Goal: Obtain resource: Download file/media

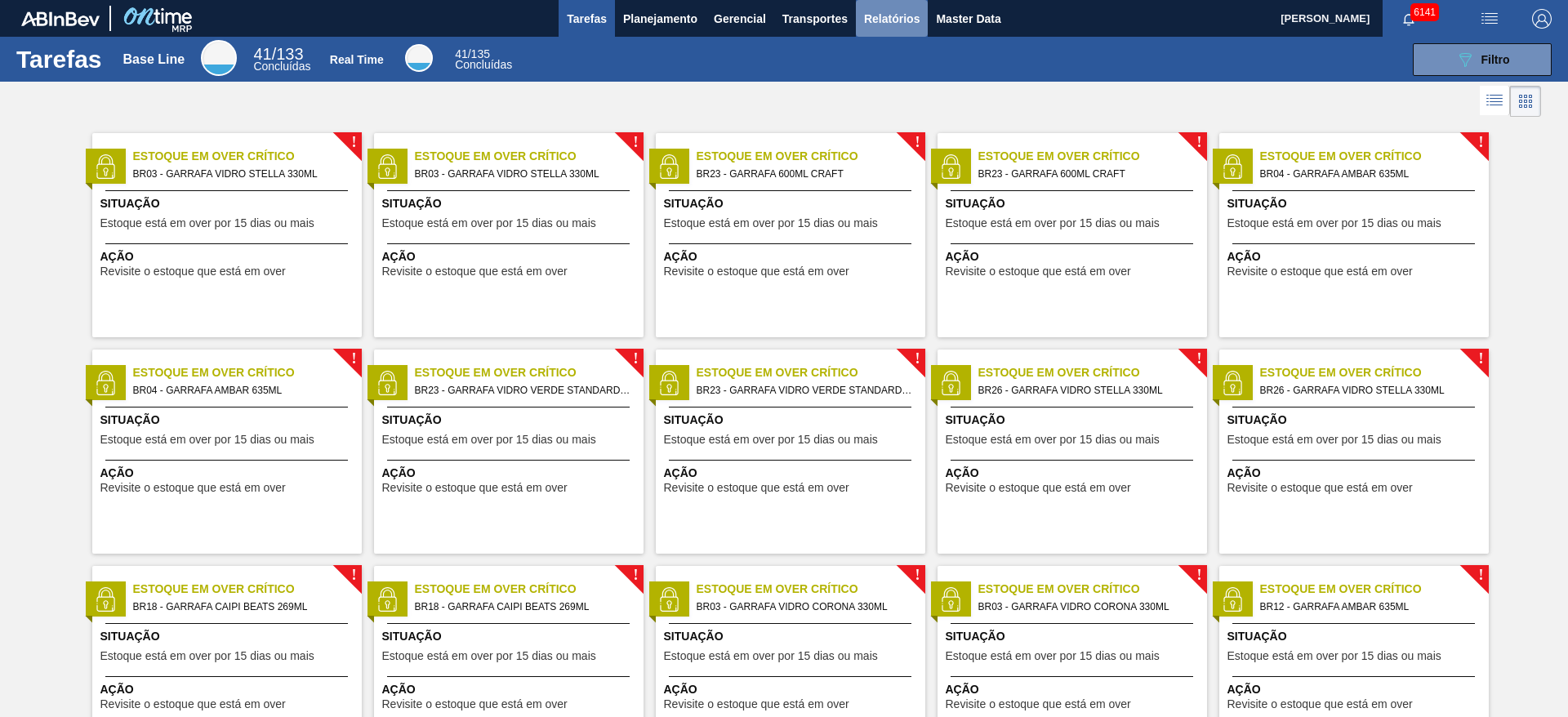
click at [864, 21] on span "Relatórios" at bounding box center [892, 18] width 56 height 19
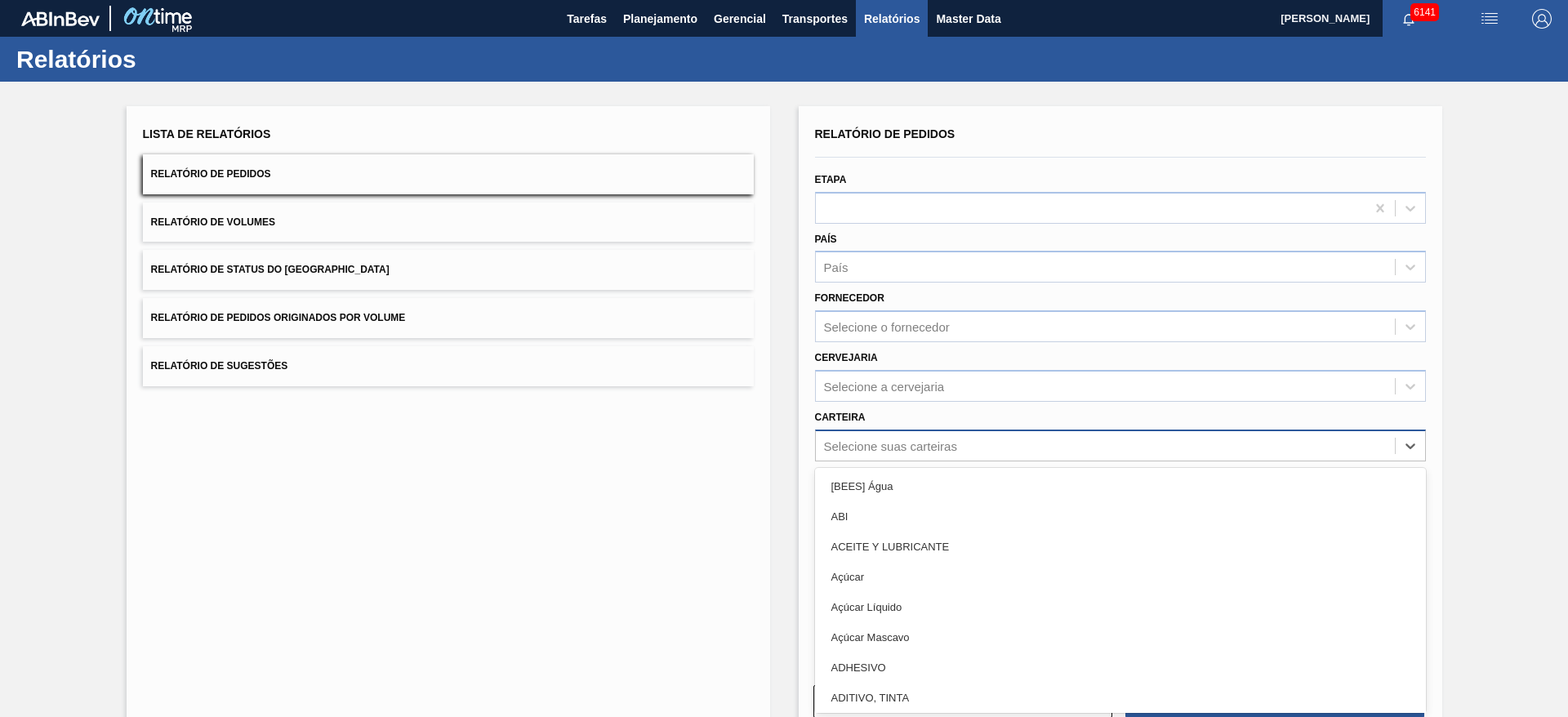
click at [880, 452] on div "Selecione suas carteiras" at bounding box center [890, 445] width 133 height 14
type input "LATA"
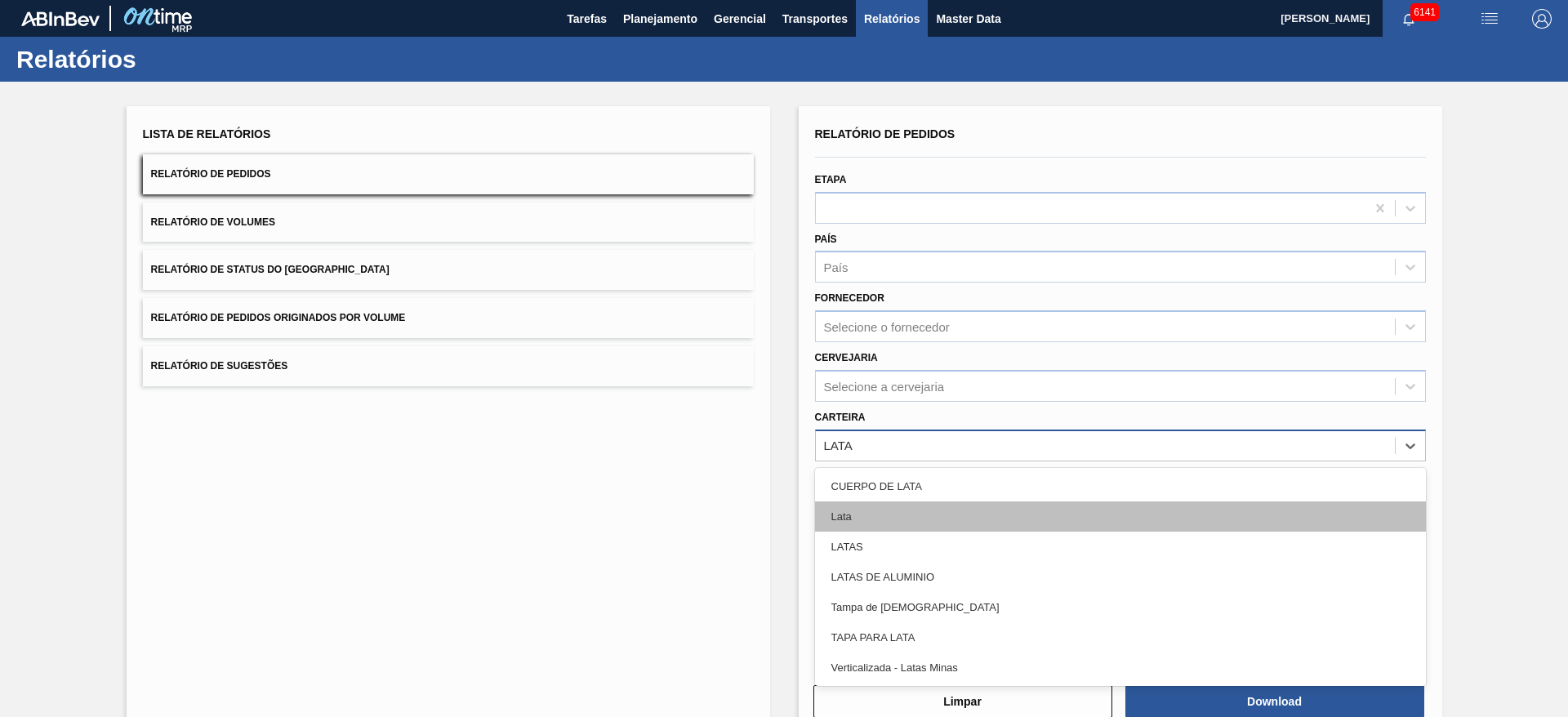
click at [894, 506] on div "Lata" at bounding box center [1120, 516] width 611 height 30
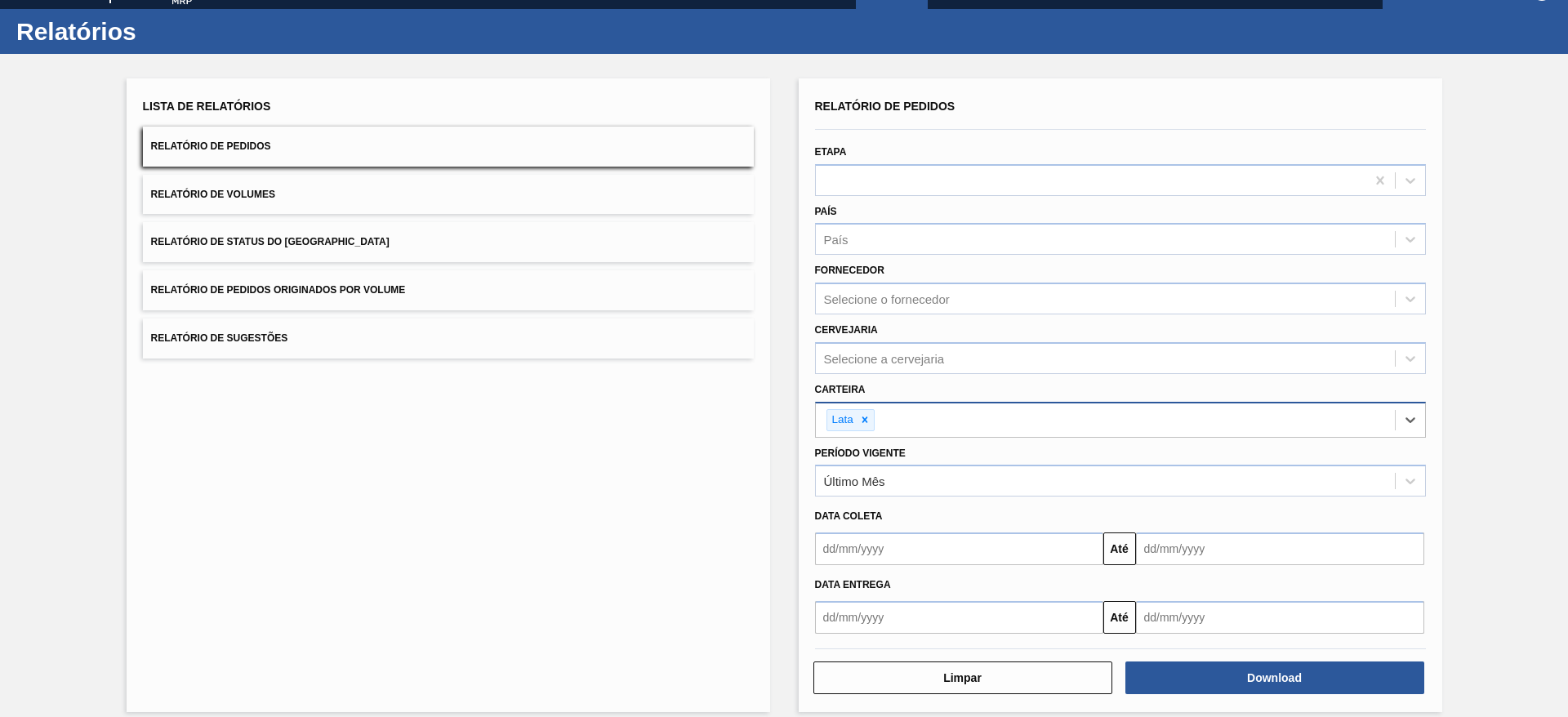
scroll to position [43, 0]
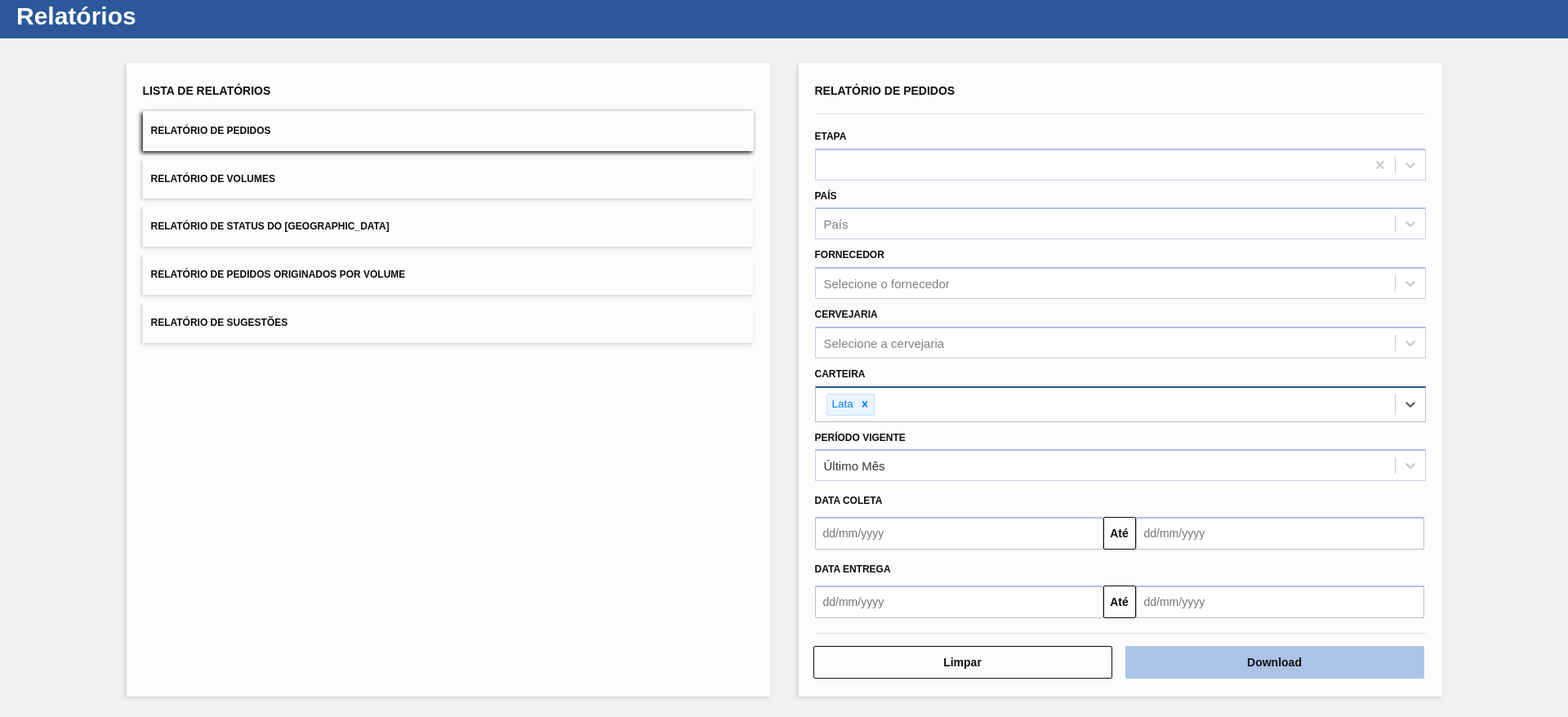
click at [1231, 656] on button "Download" at bounding box center [1274, 663] width 299 height 33
